Goal: Task Accomplishment & Management: Use online tool/utility

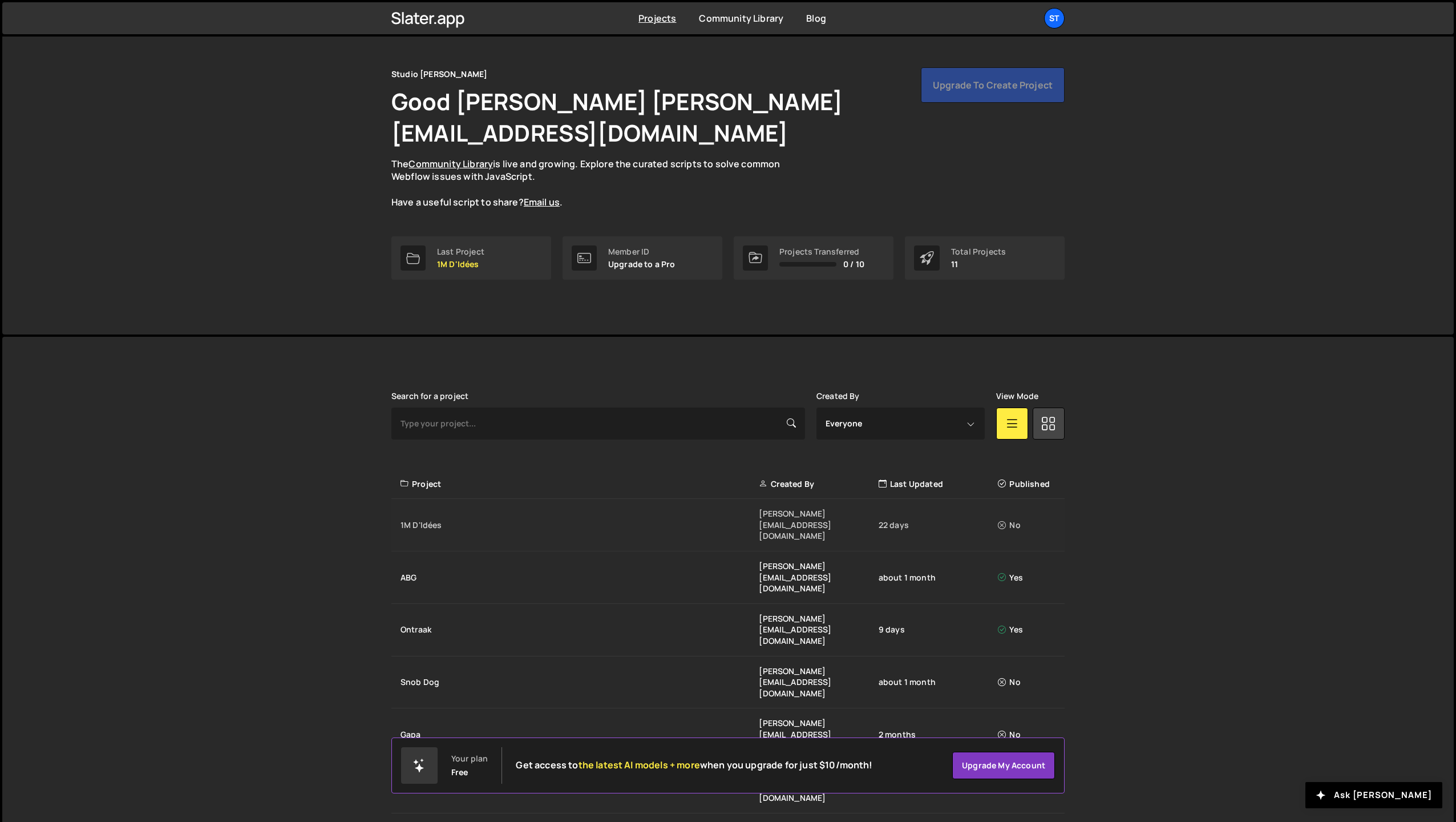
scroll to position [57, 0]
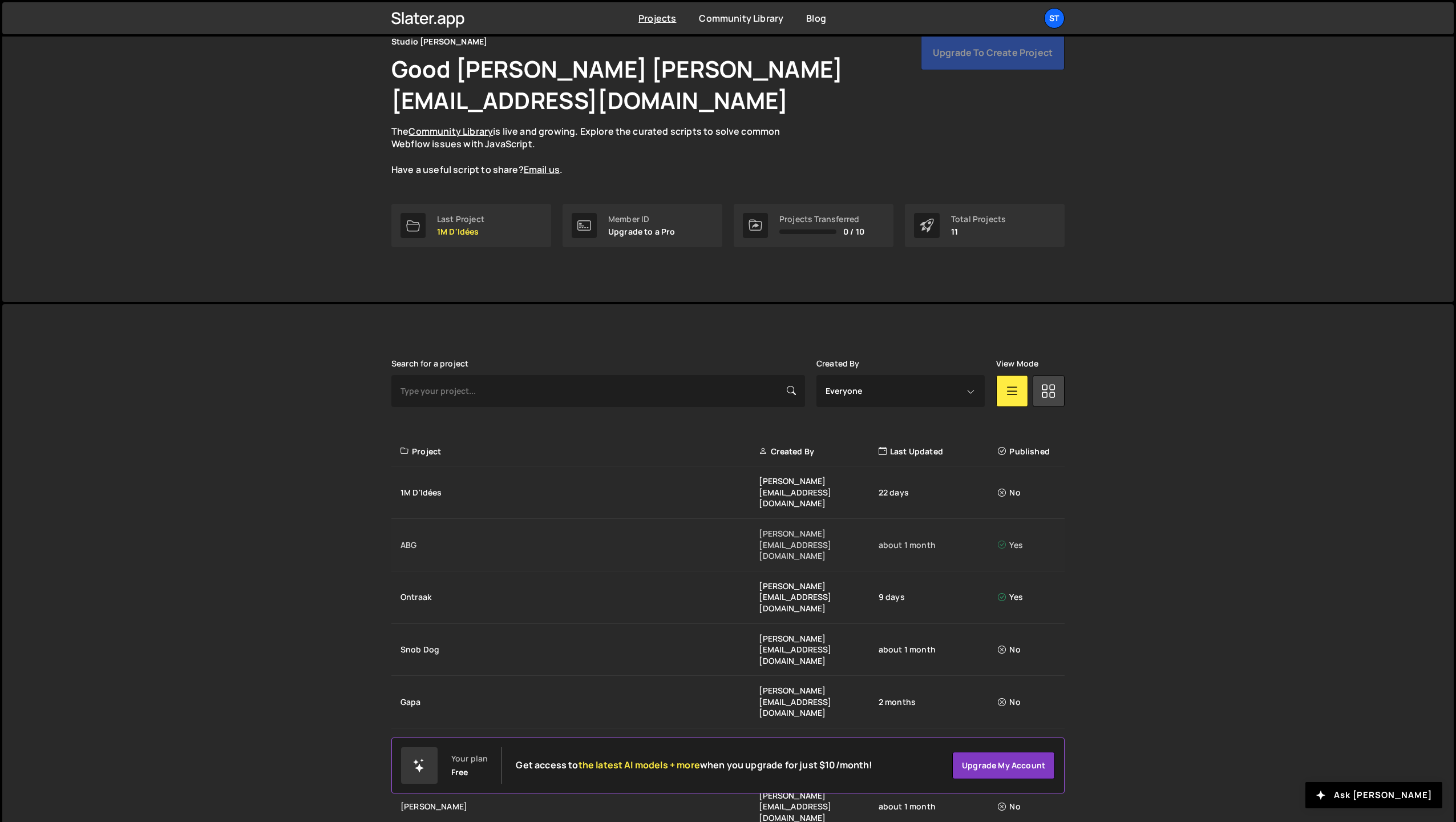
click at [403, 519] on div "ABG lucas@studioelias.fr about 1 month Yes" at bounding box center [728, 545] width 673 height 52
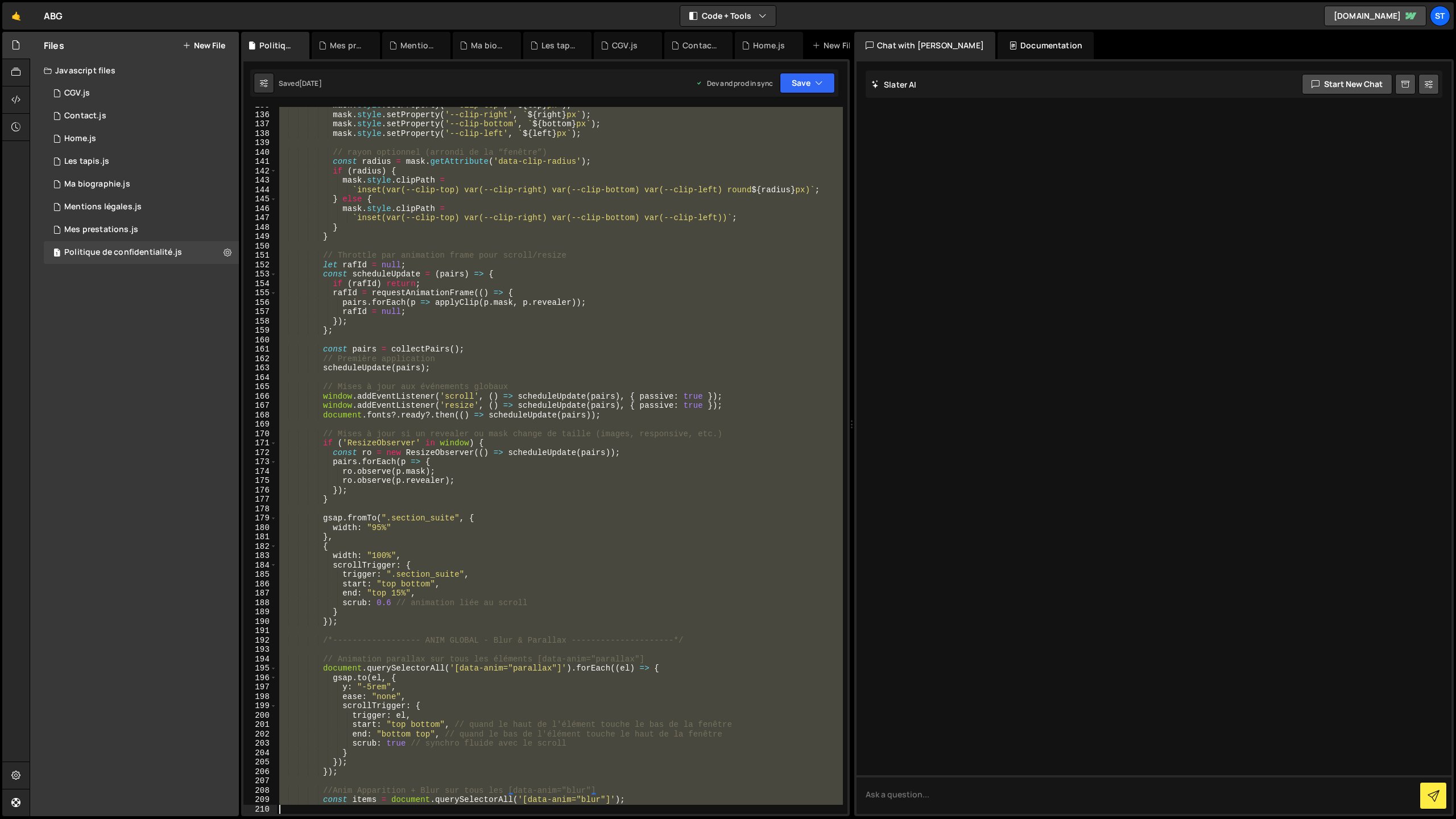
scroll to position [1291, 0]
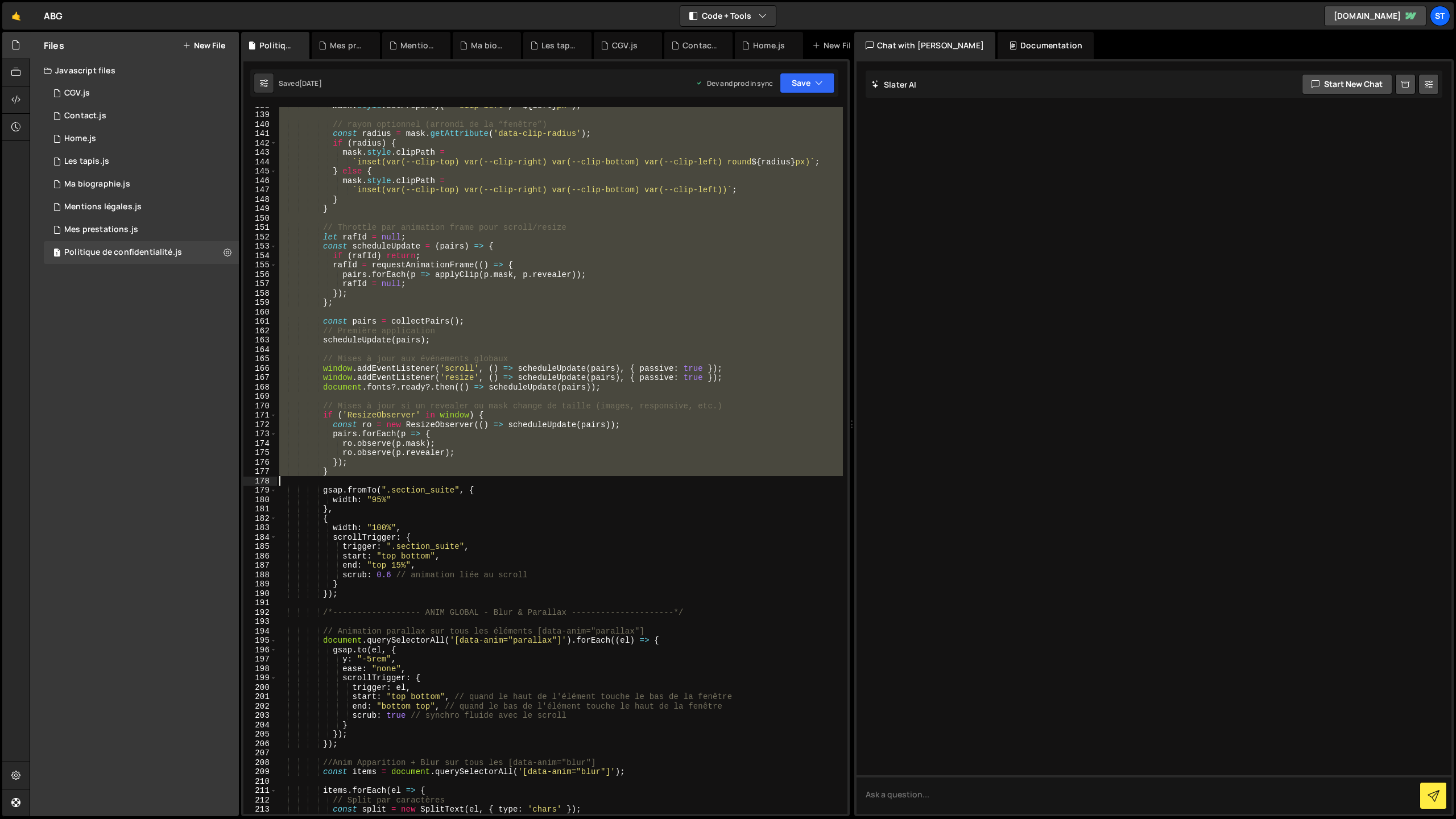
drag, startPoint x: 323, startPoint y: 184, endPoint x: 453, endPoint y: 477, distance: 320.5
click at [453, 477] on div "mask . style . setProperty ( '--clip-left' , ` ${ left } px ` ) ; // rayon opti…" at bounding box center [560, 463] width 566 height 726
type textarea "}"
